Goal: Task Accomplishment & Management: Manage account settings

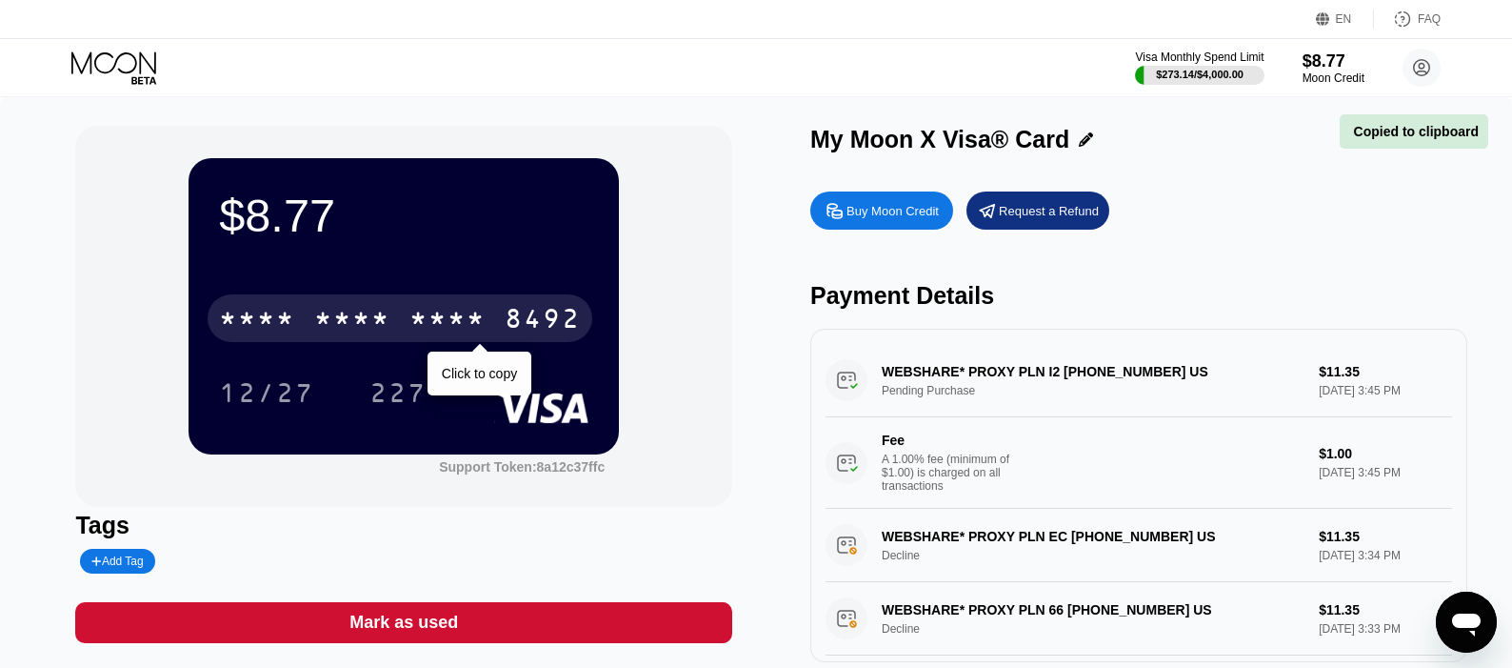
click at [450, 321] on div "* * * *" at bounding box center [448, 321] width 76 height 30
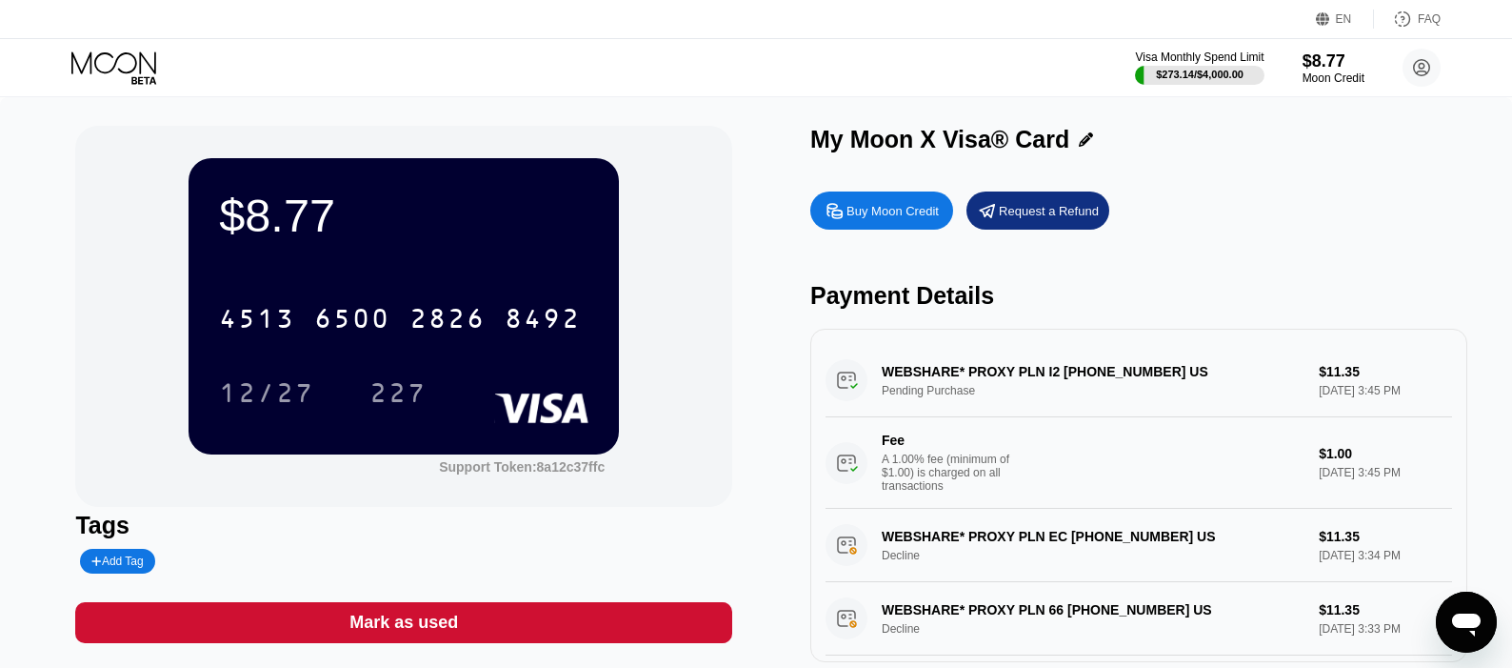
click at [635, 318] on div "$8.77 4513 6500 2826 8492 12/27 227 Support Token: 8a12c37ffc" at bounding box center [403, 316] width 657 height 381
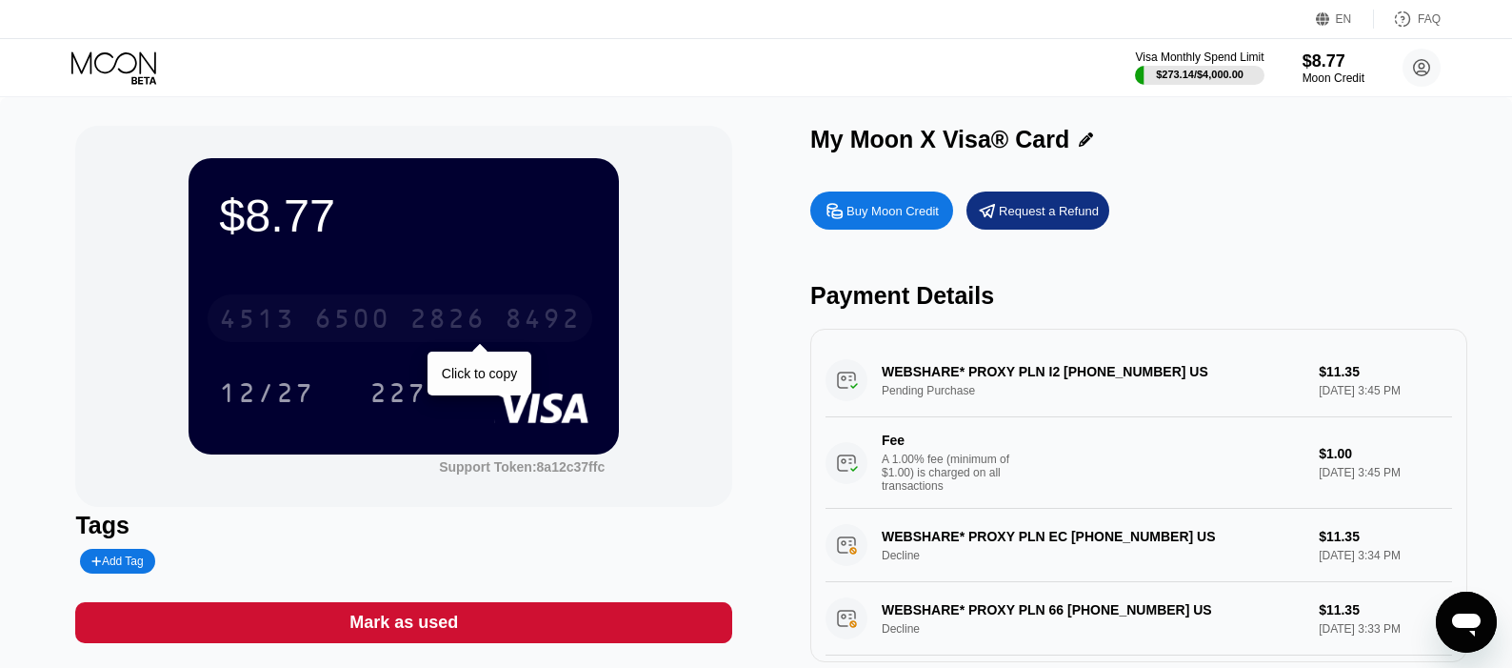
click at [543, 300] on div "4513 6500 2826 8492" at bounding box center [400, 318] width 385 height 48
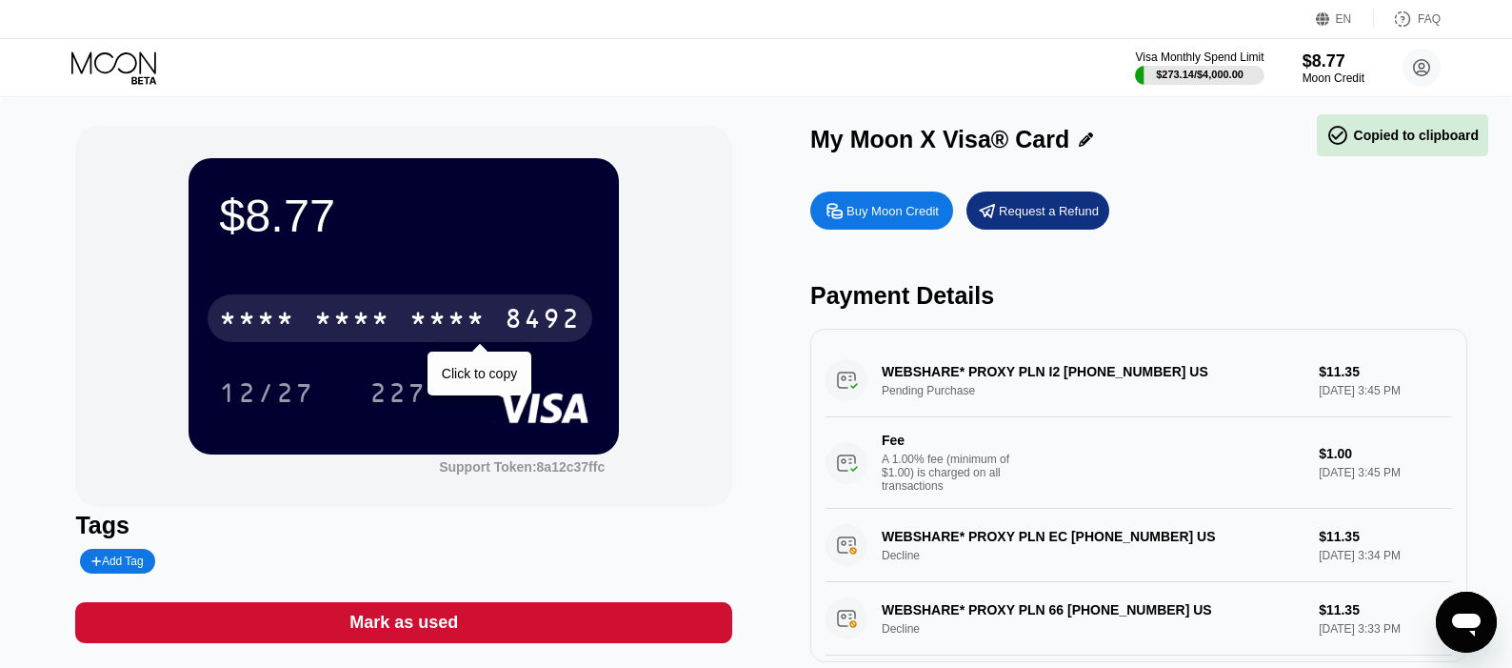
click at [532, 332] on div "8492" at bounding box center [543, 321] width 76 height 30
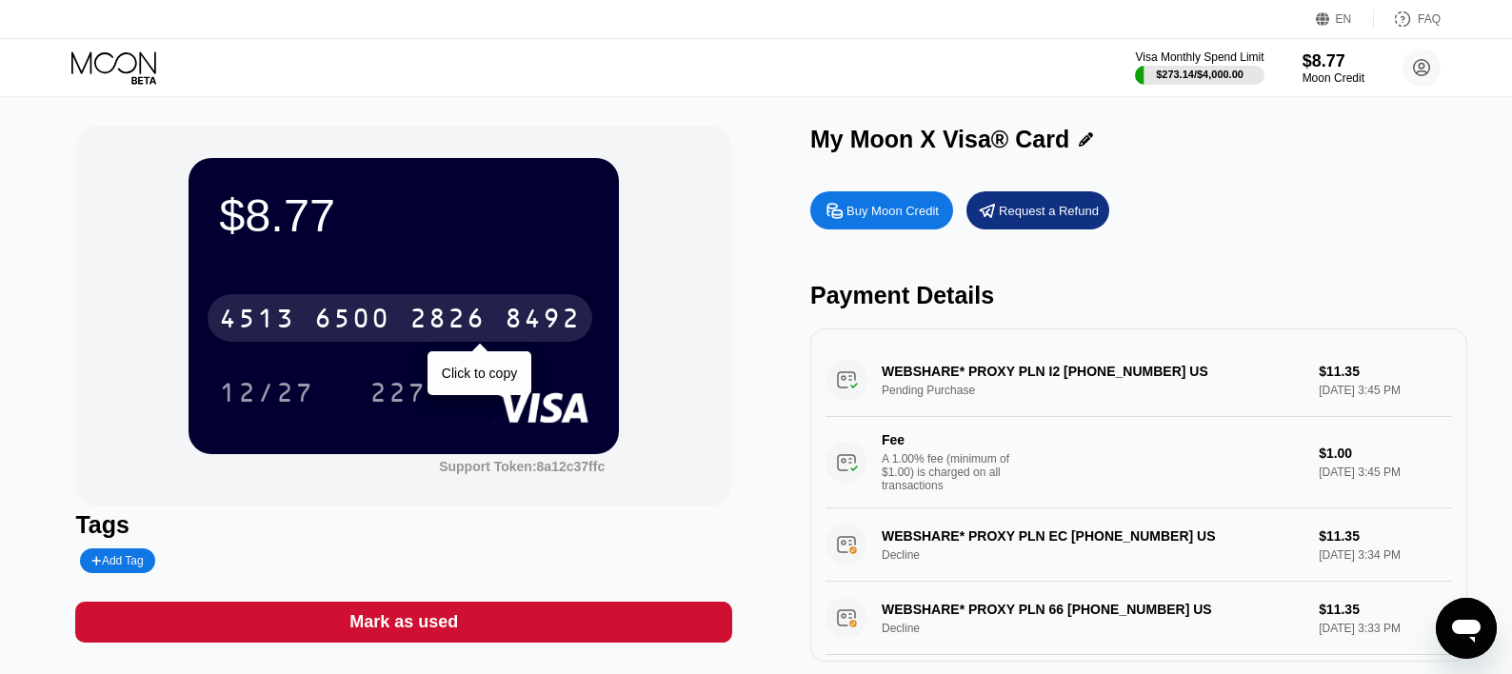
click at [509, 310] on div "8492" at bounding box center [543, 321] width 76 height 30
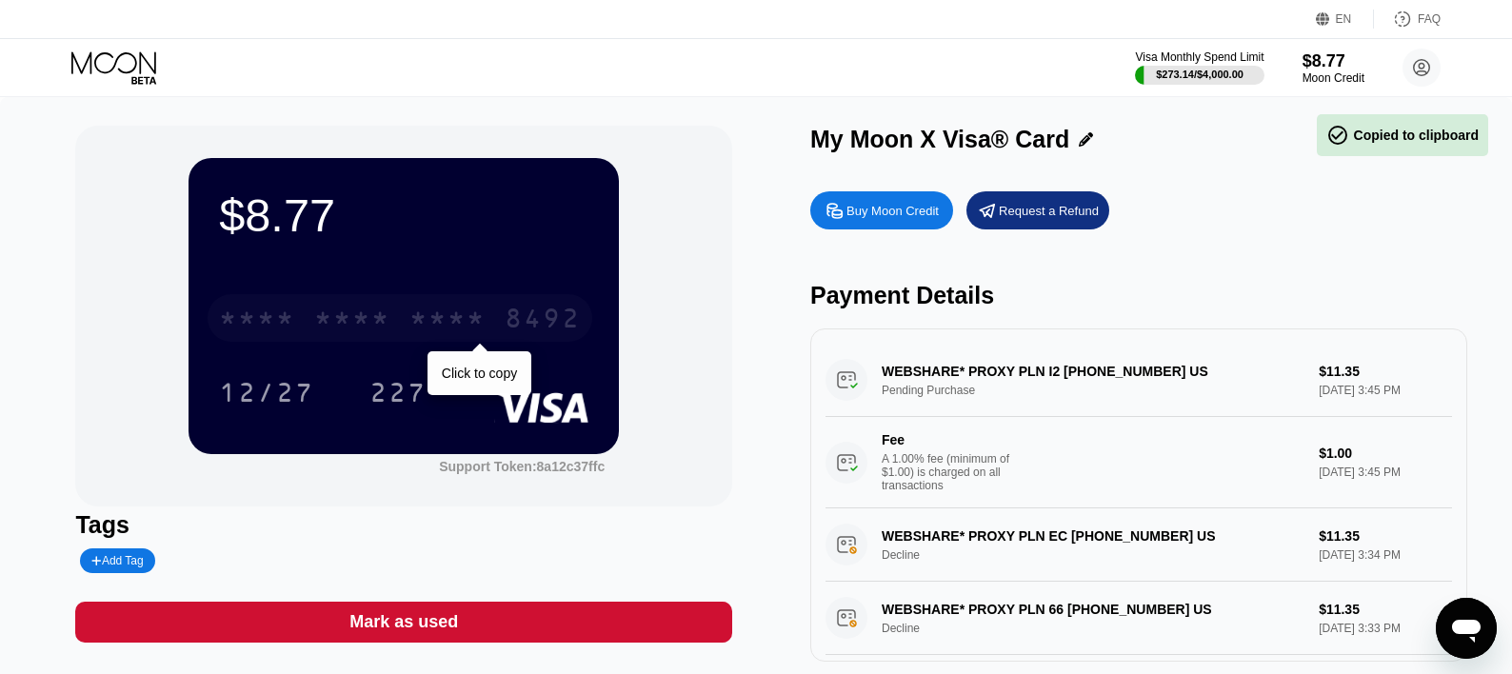
click at [382, 332] on div "* * * *" at bounding box center [352, 321] width 76 height 30
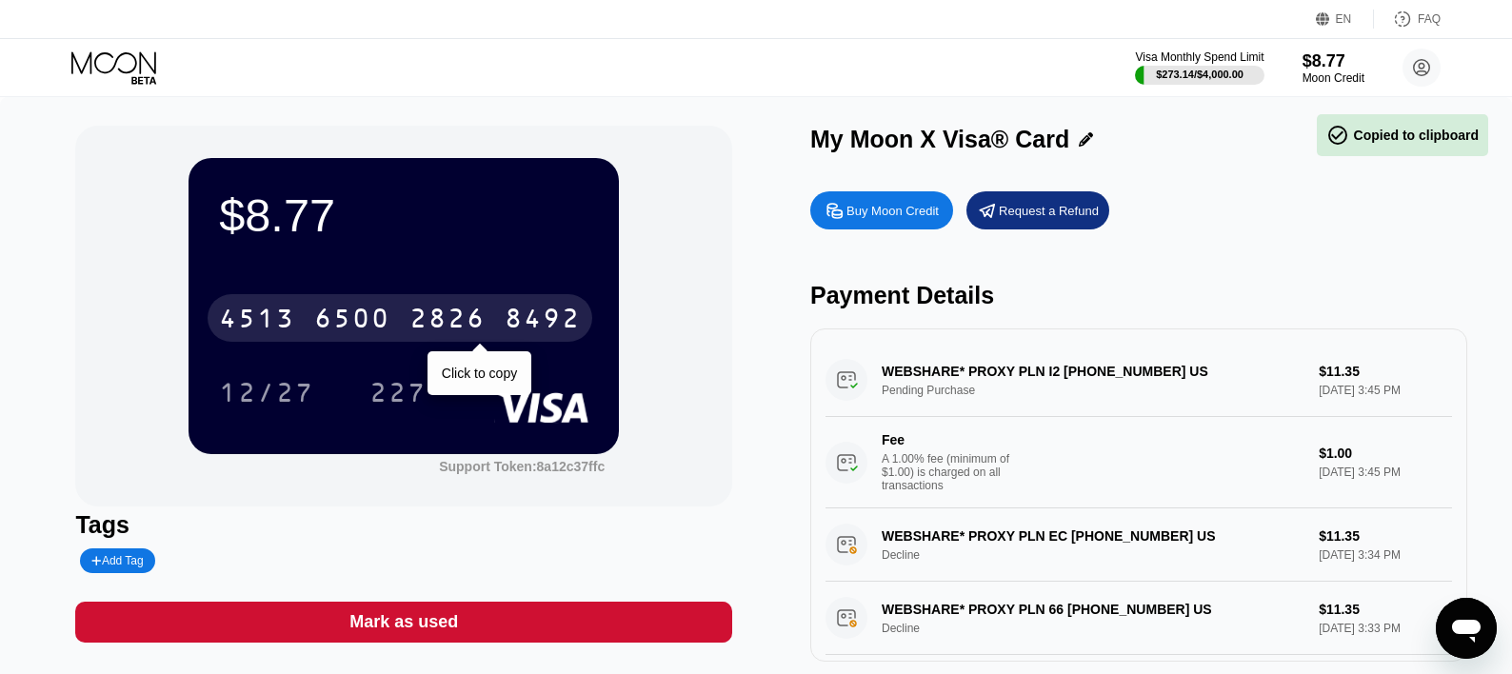
click at [460, 326] on div "2826" at bounding box center [448, 321] width 76 height 30
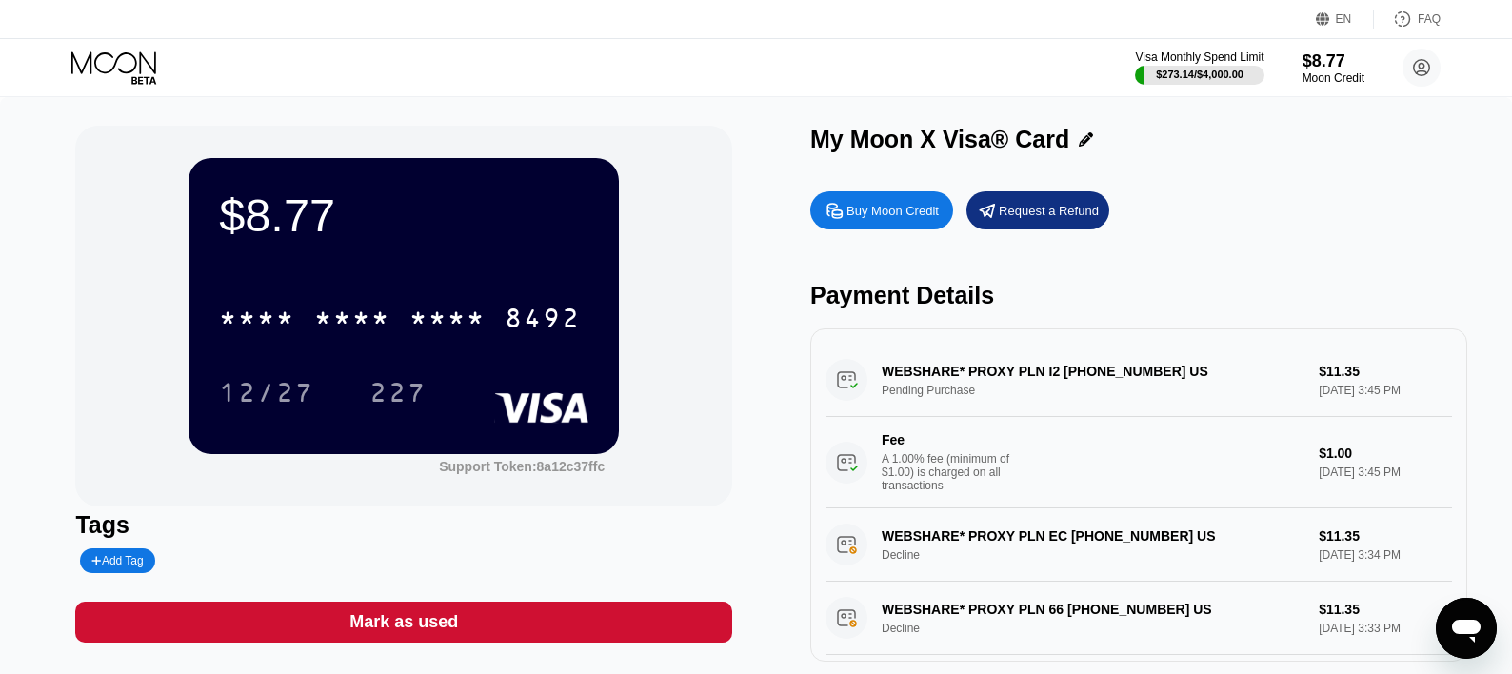
click at [1303, 76] on div "Moon Credit" at bounding box center [1334, 77] width 62 height 13
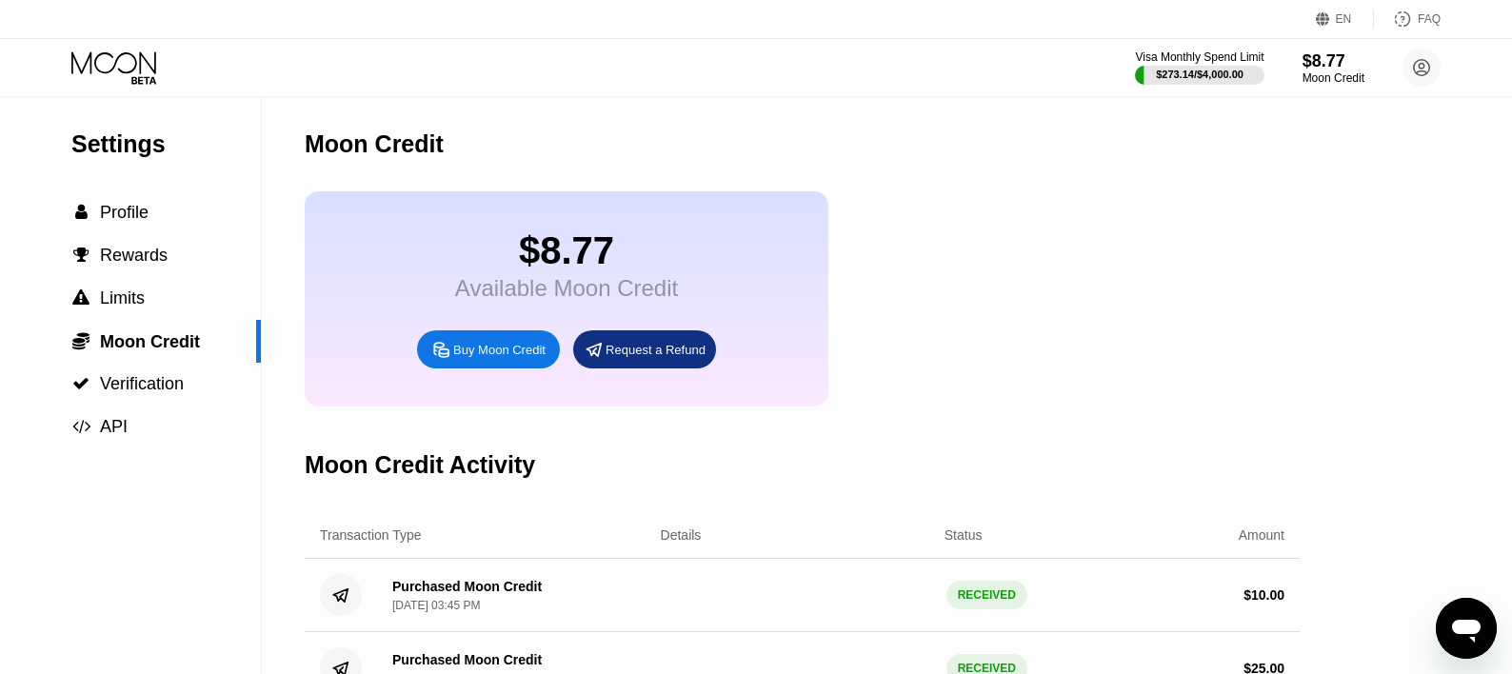
drag, startPoint x: 512, startPoint y: 334, endPoint x: 470, endPoint y: 373, distance: 57.3
click at [491, 350] on div "$8.77 Available Moon Credit Buy Moon Credit Request a Refund" at bounding box center [567, 298] width 524 height 215
click at [470, 369] on div "Buy Moon Credit" at bounding box center [488, 349] width 143 height 38
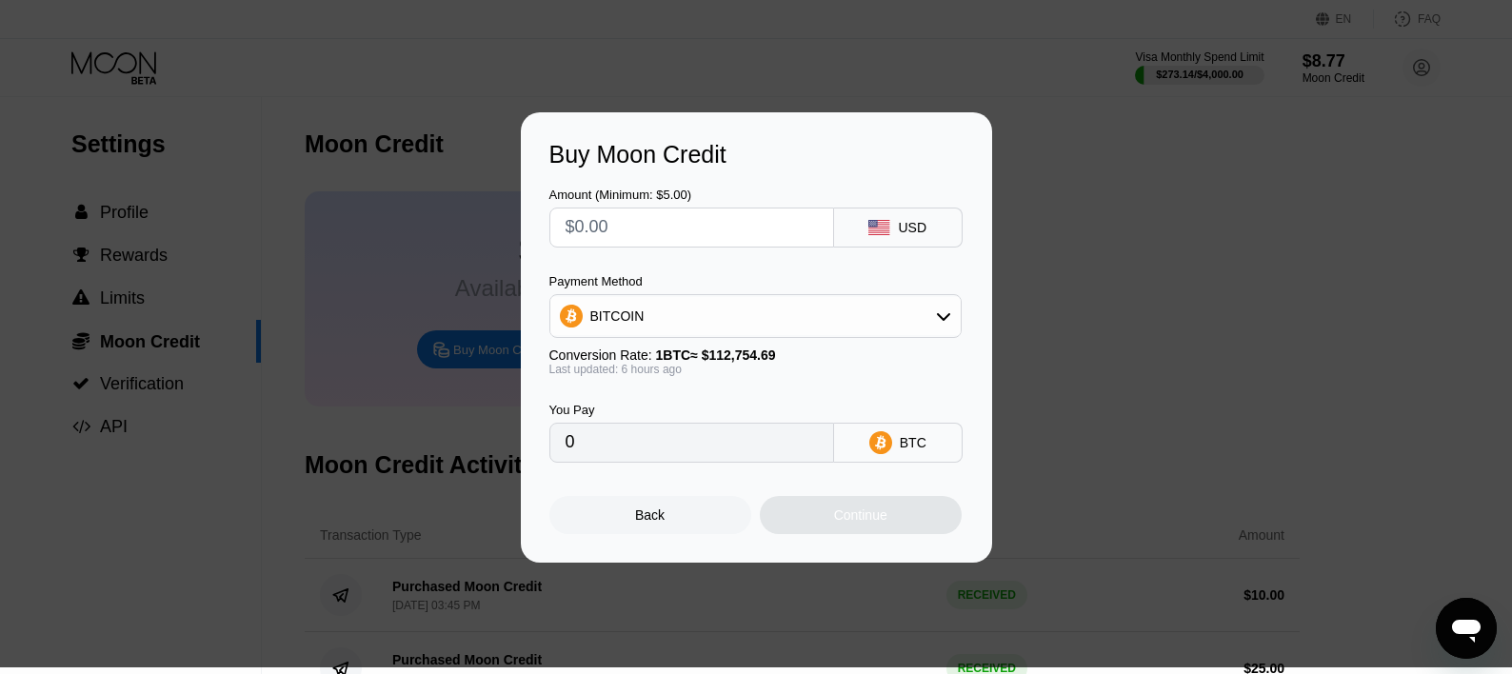
click at [700, 227] on input "text" at bounding box center [692, 228] width 252 height 38
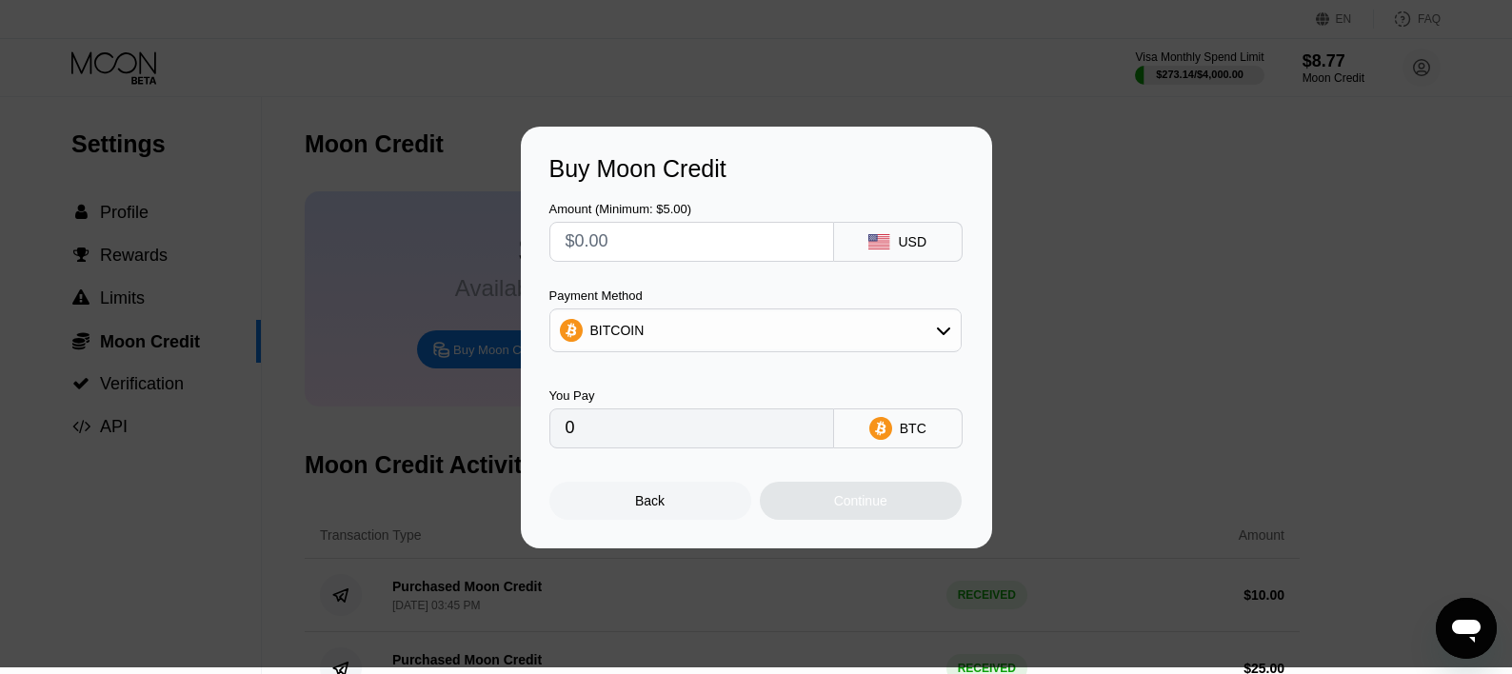
type input "$1"
type input "0.00000887"
type input "$15"
type input "0.00013304"
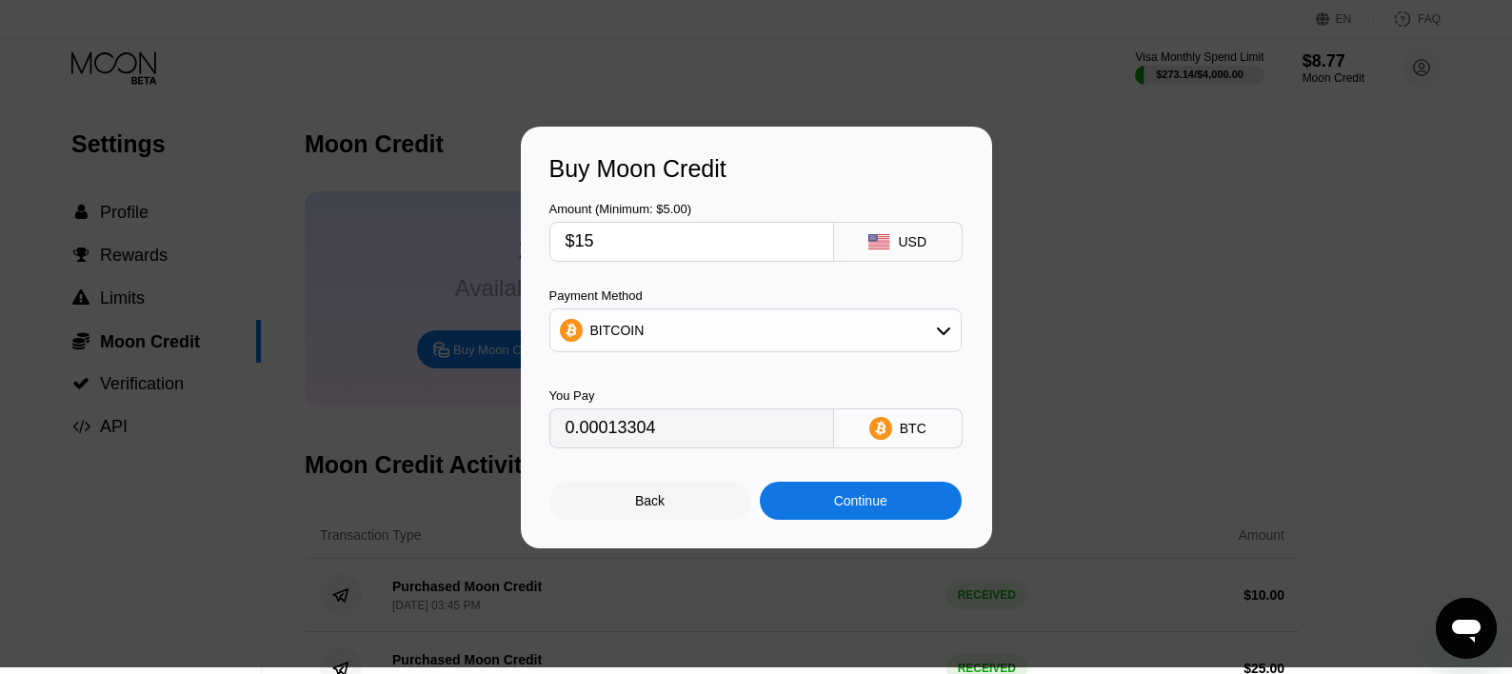
type input "$15"
click at [881, 509] on div "Continue" at bounding box center [860, 500] width 53 height 15
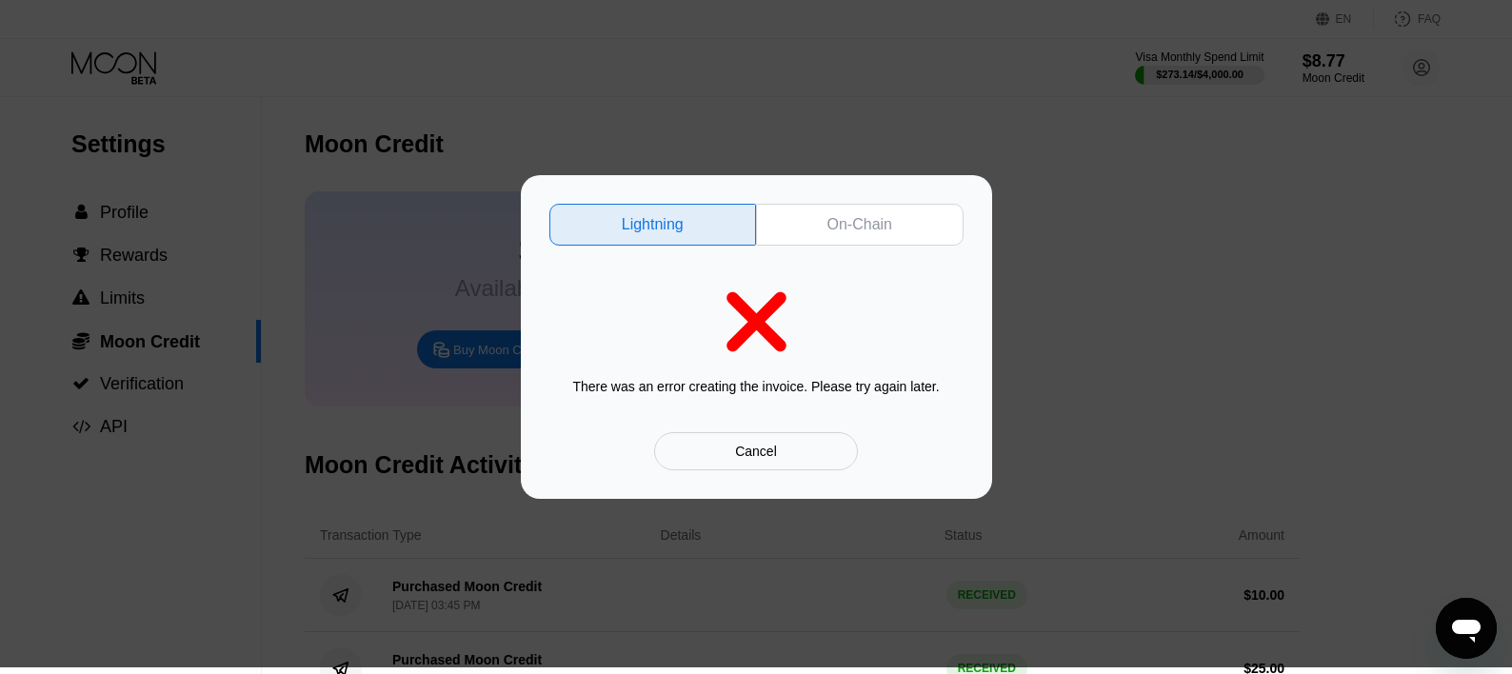
drag, startPoint x: 670, startPoint y: 452, endPoint x: 691, endPoint y: 460, distance: 22.3
click at [691, 460] on div "Cancel" at bounding box center [755, 451] width 203 height 38
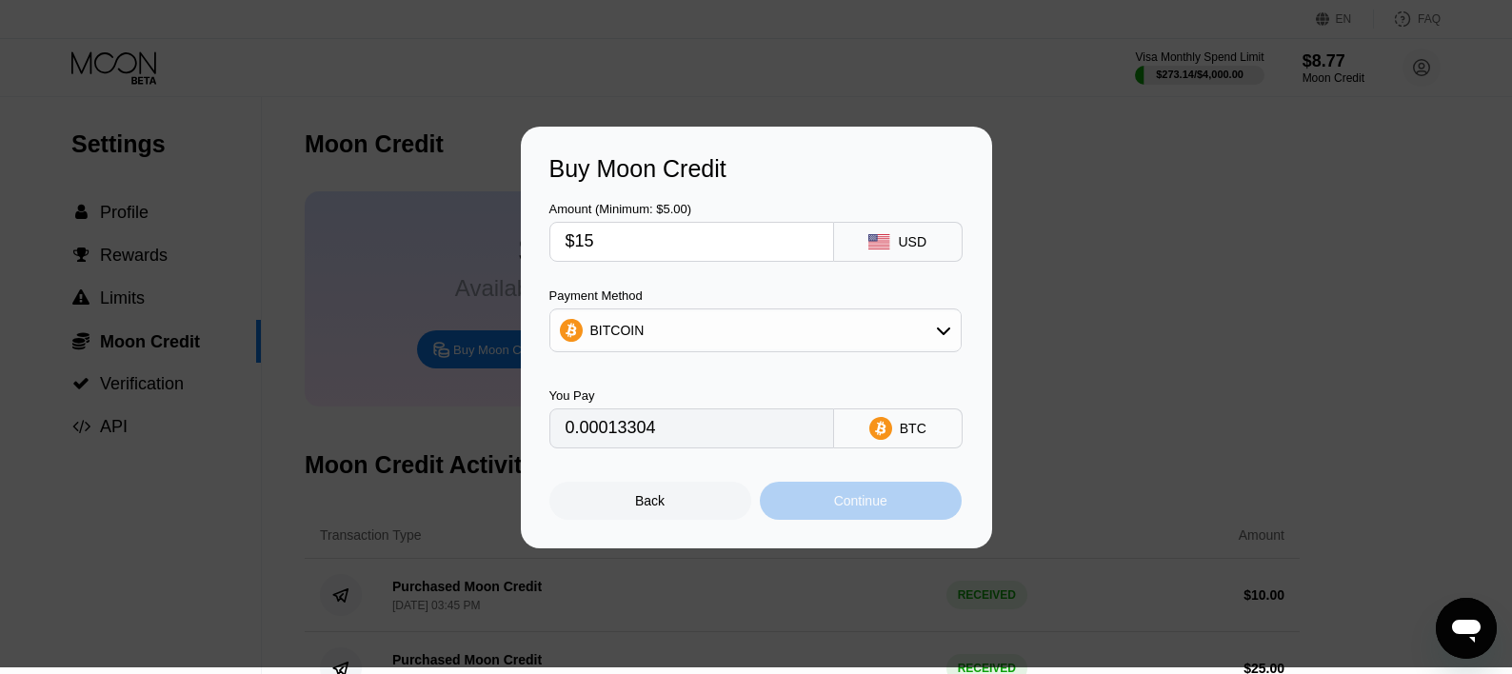
click at [881, 519] on div "Continue" at bounding box center [861, 501] width 202 height 38
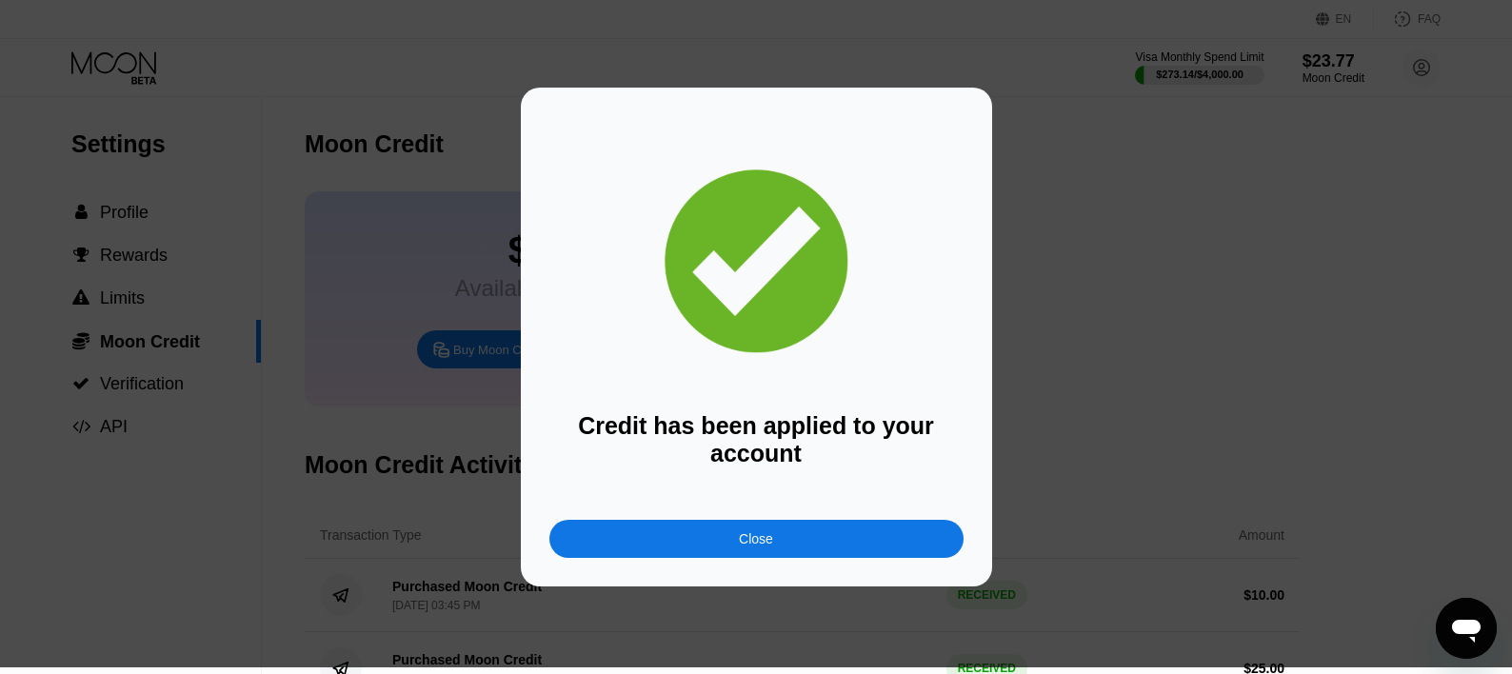
click at [779, 556] on div "Close" at bounding box center [756, 539] width 414 height 38
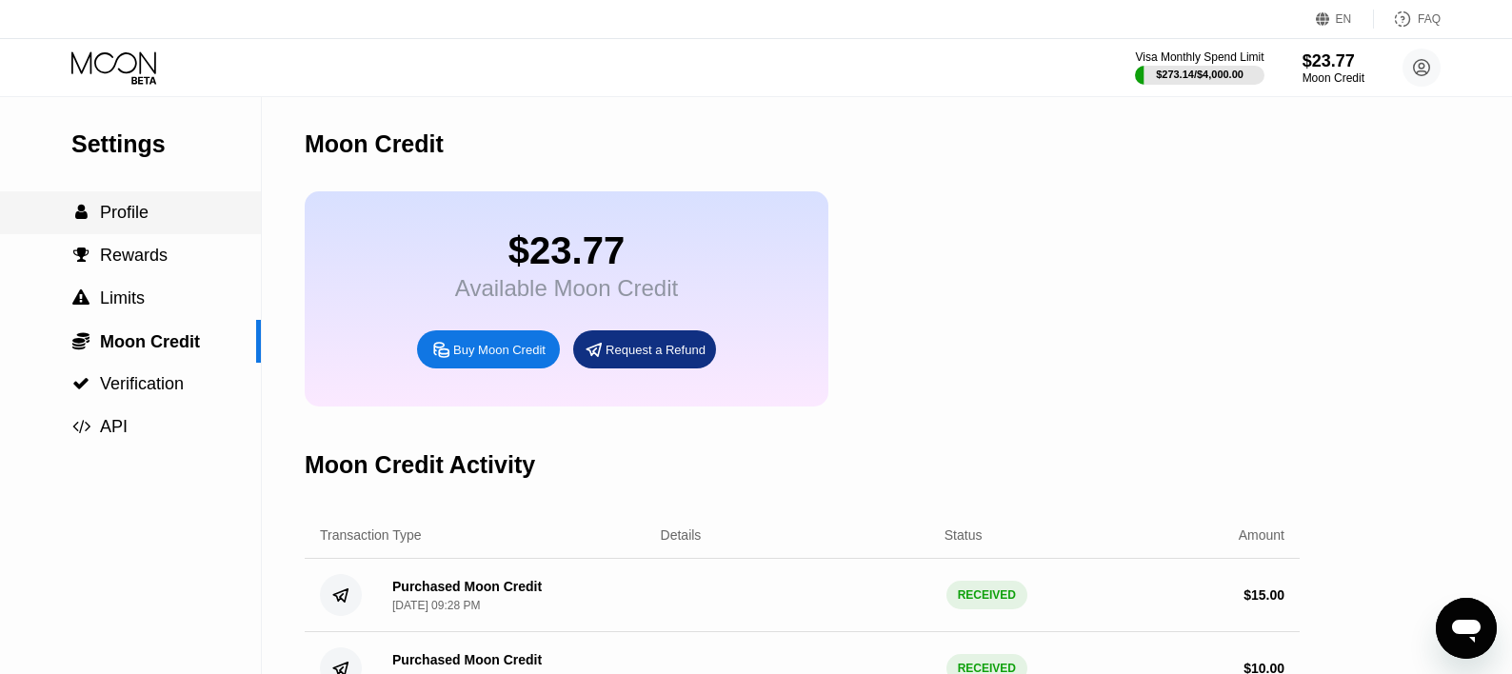
click at [110, 220] on span "Profile" at bounding box center [124, 212] width 49 height 19
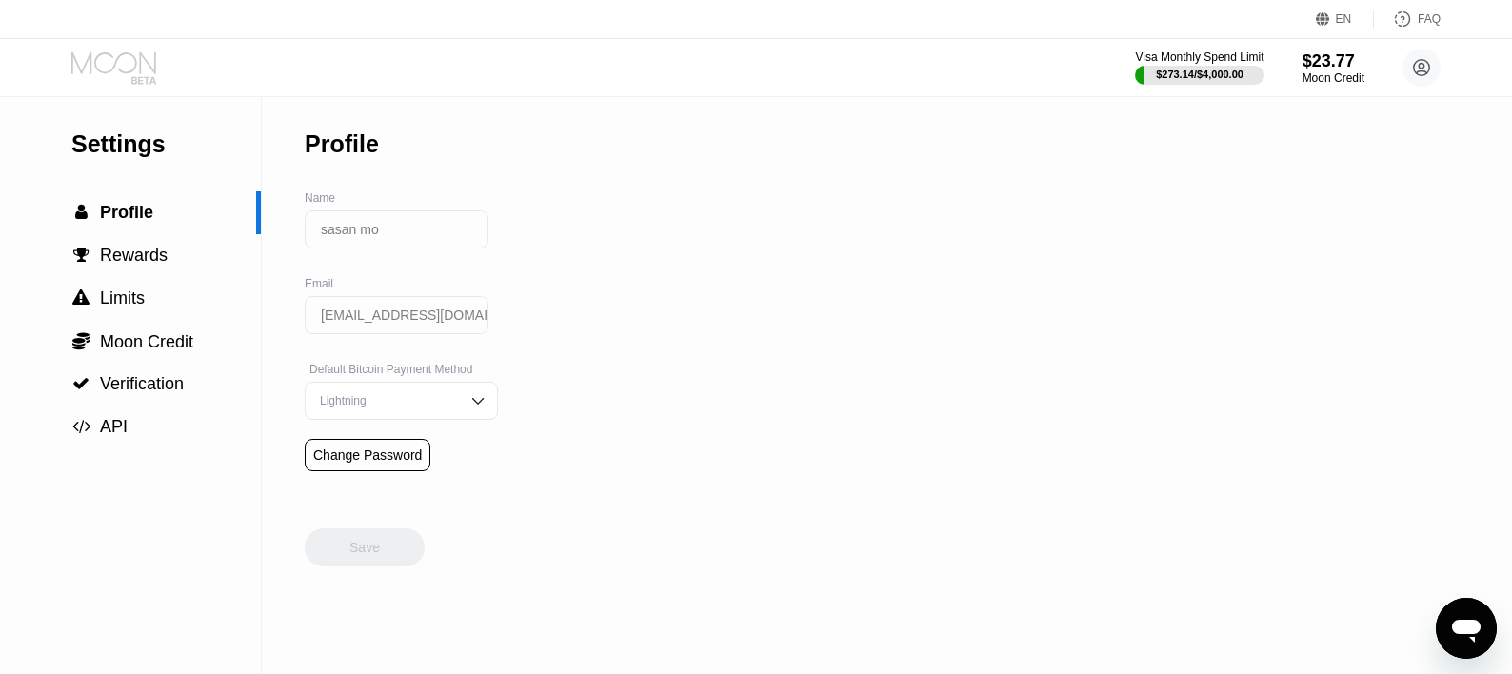
click at [97, 52] on icon at bounding box center [115, 67] width 89 height 33
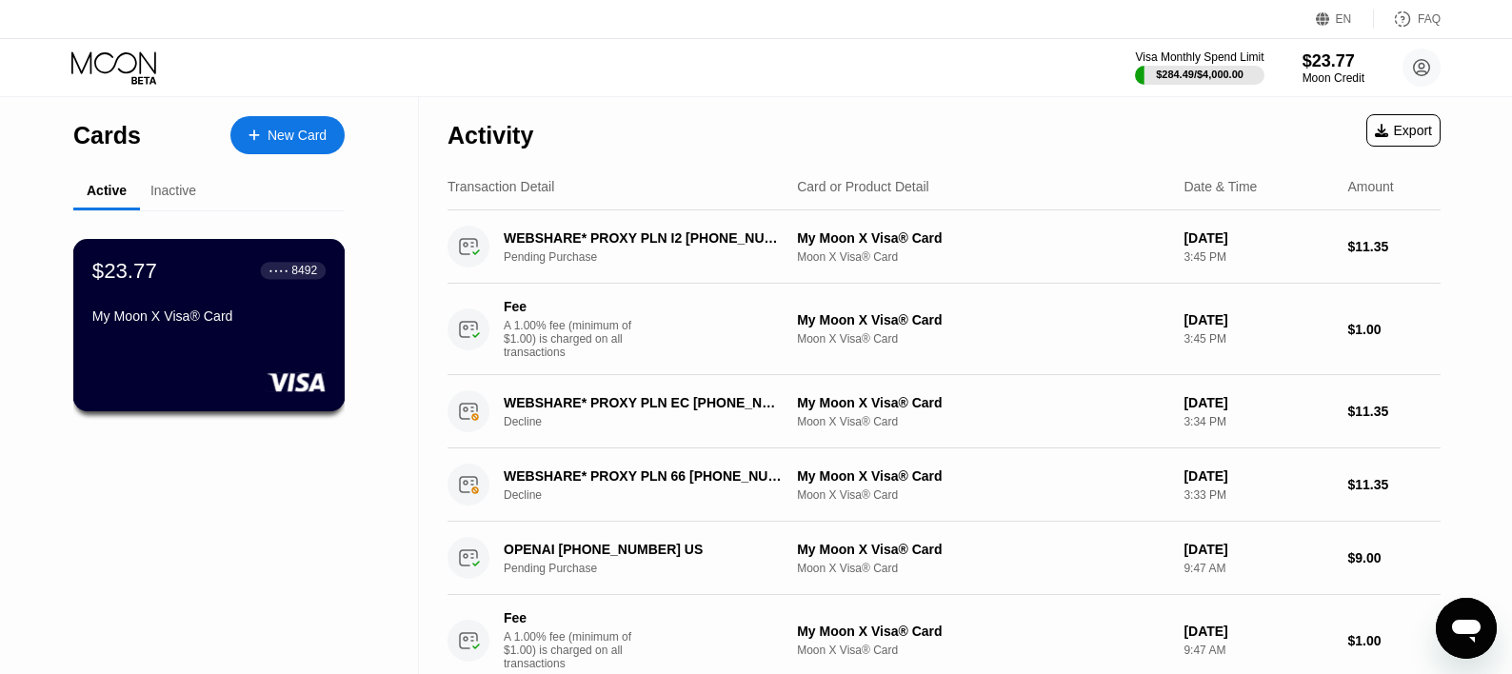
click at [204, 365] on div "$23.77 ● ● ● ● 8492 My Moon X Visa® Card" at bounding box center [209, 325] width 272 height 172
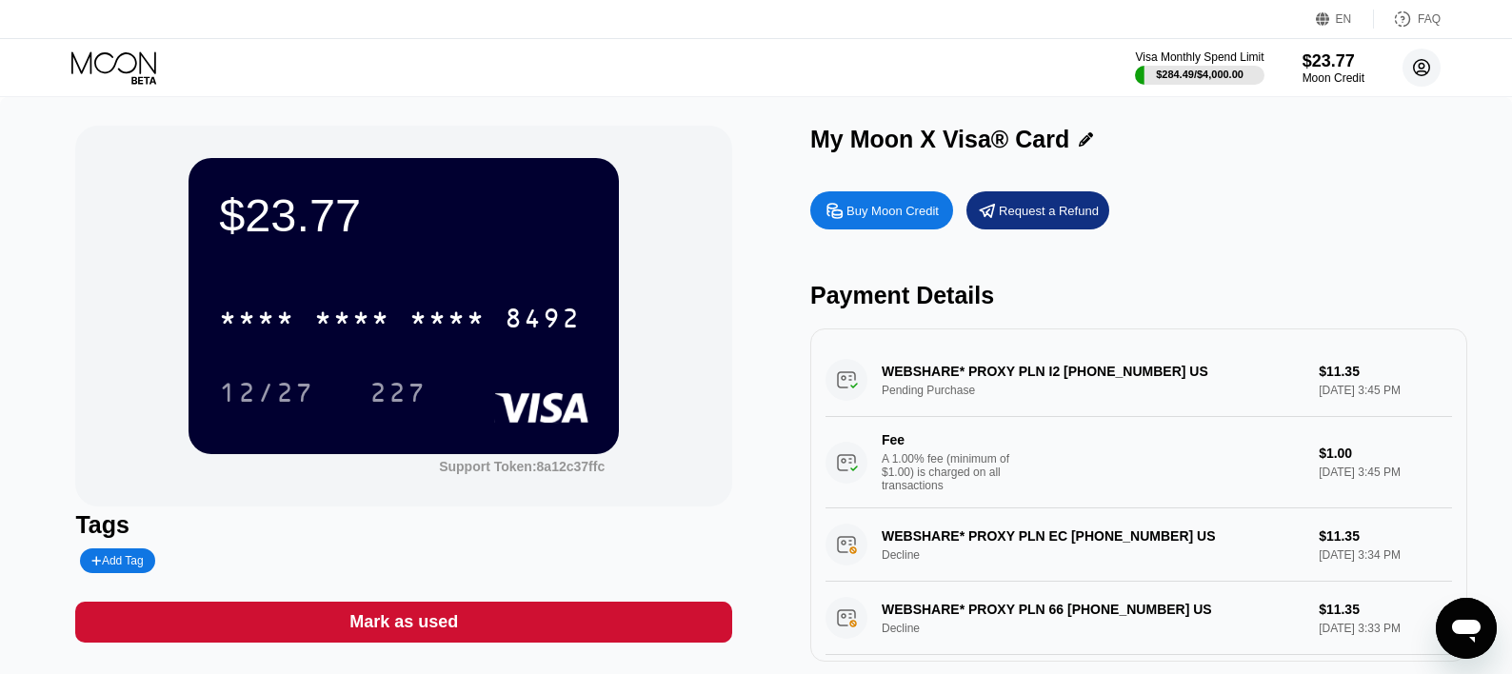
click at [1417, 76] on circle at bounding box center [1422, 68] width 38 height 38
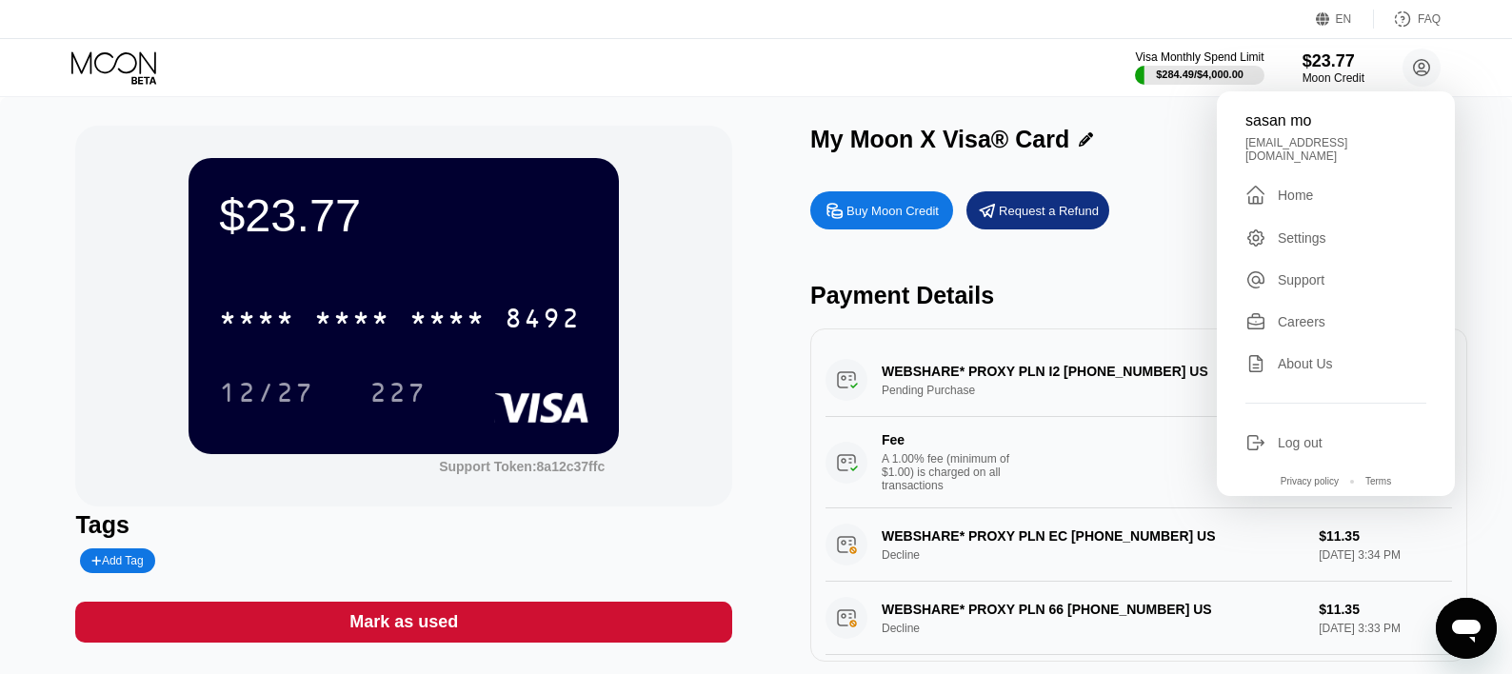
click at [1329, 141] on div "[EMAIL_ADDRESS][DOMAIN_NAME]" at bounding box center [1336, 149] width 181 height 27
copy div "[EMAIL_ADDRESS][DOMAIN_NAME] "
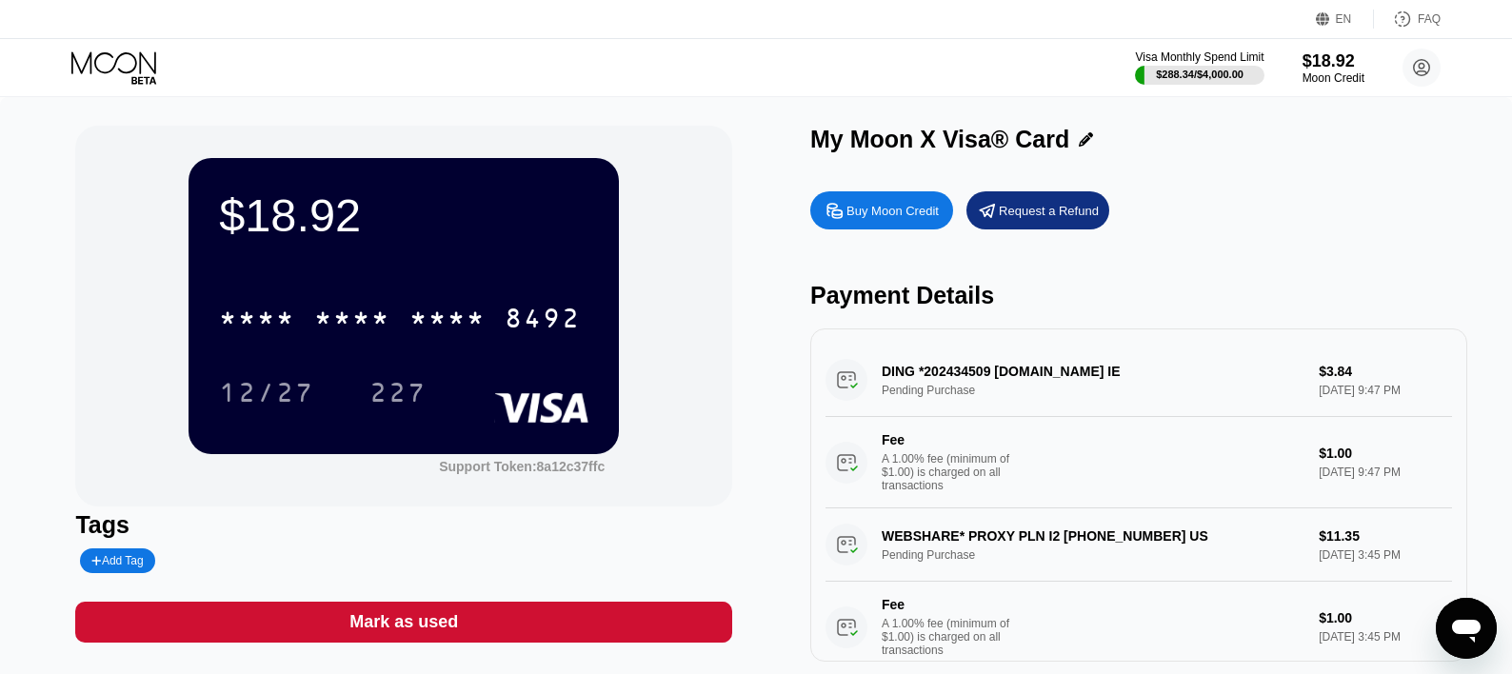
drag, startPoint x: 430, startPoint y: 161, endPoint x: 430, endPoint y: 116, distance: 44.8
click at [430, 116] on div "$18.92 * * * * * * * * * * * * 8492 12/27 227 Support Token: 8a12c37ffc Tags Ad…" at bounding box center [756, 403] width 1512 height 612
